Goal: Find specific page/section: Find specific page/section

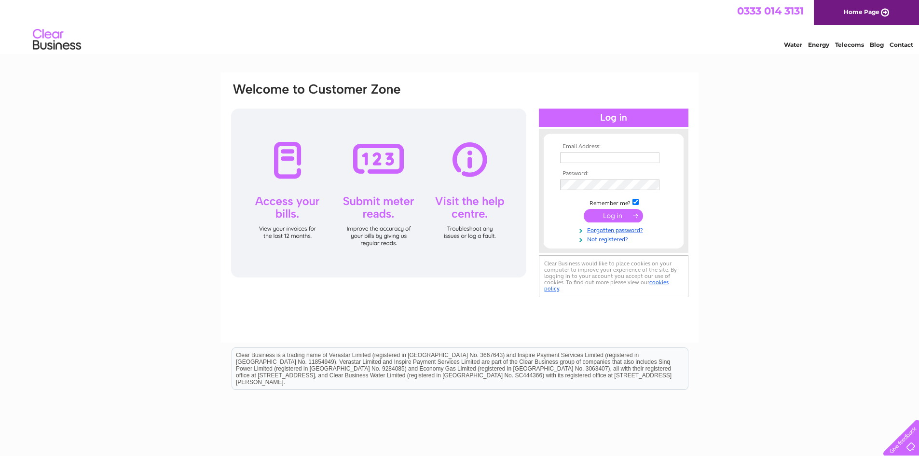
type input "[PERSON_NAME][EMAIL_ADDRESS][DOMAIN_NAME]"
click at [608, 217] on input "submit" at bounding box center [613, 216] width 59 height 14
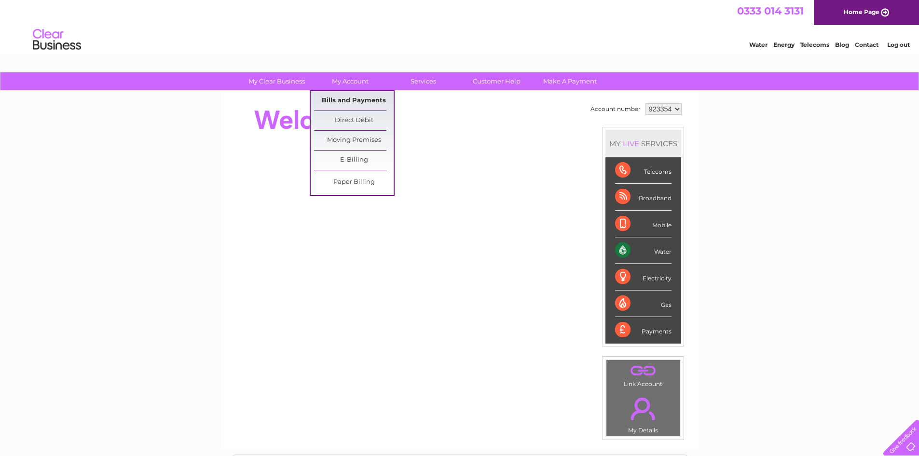
click at [358, 97] on link "Bills and Payments" at bounding box center [354, 100] width 80 height 19
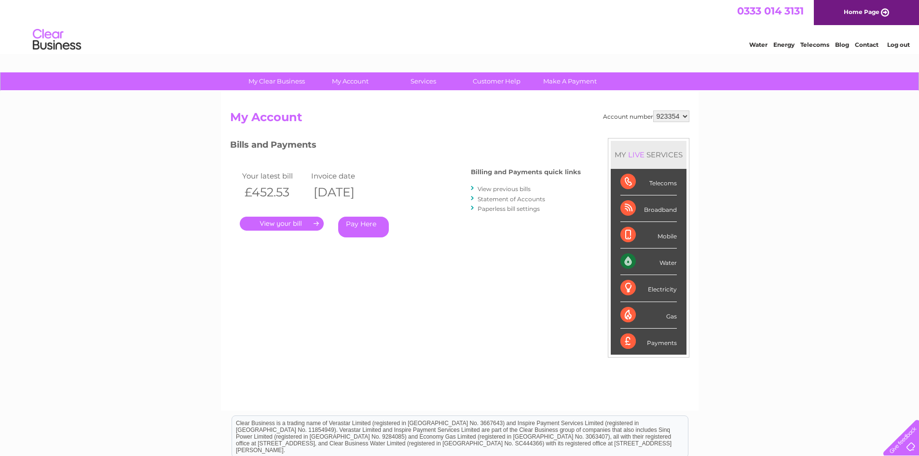
click at [295, 226] on link "." at bounding box center [282, 224] width 84 height 14
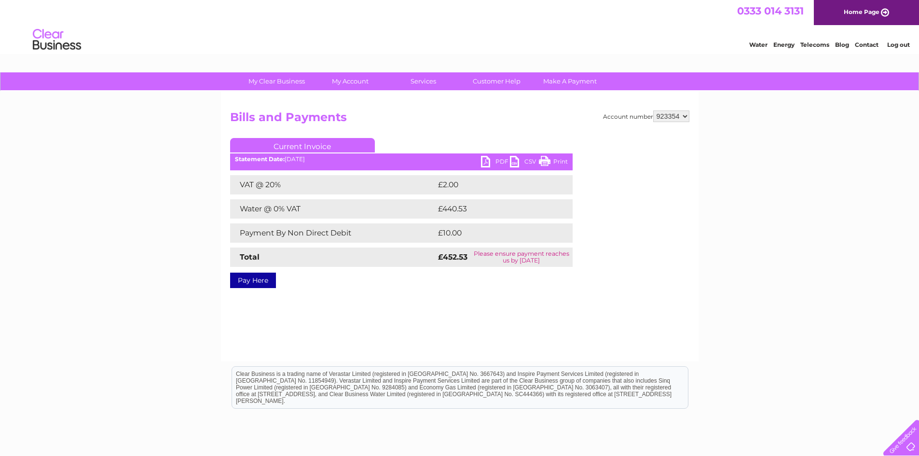
click at [502, 165] on link "PDF" at bounding box center [495, 163] width 29 height 14
